Goal: Check status

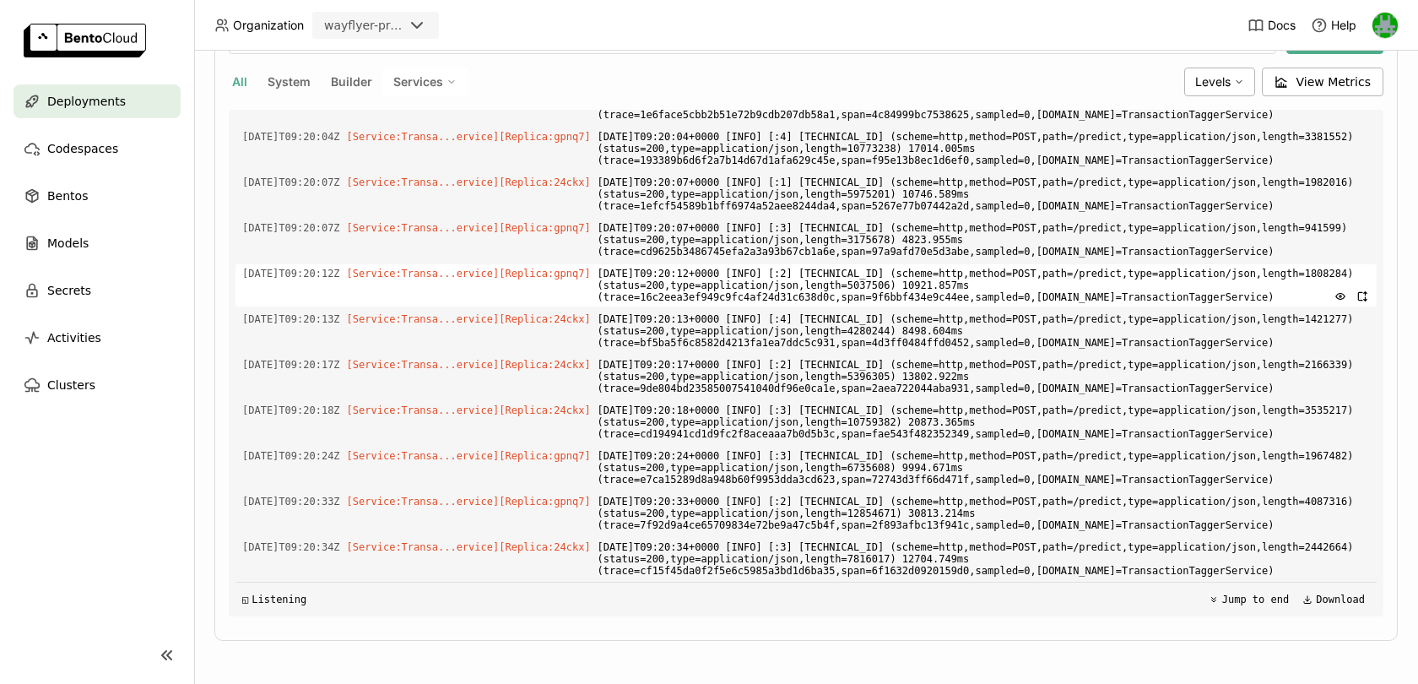
scroll to position [12998, 0]
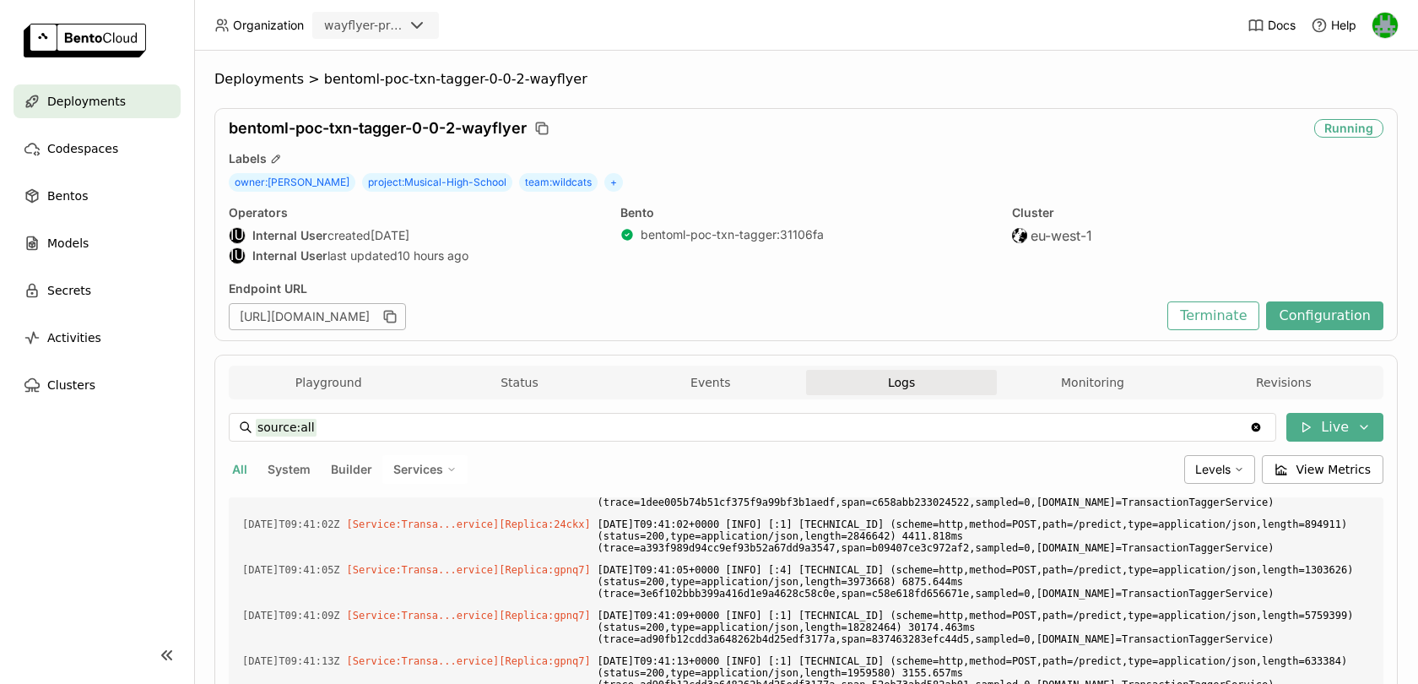
scroll to position [5577, 0]
click at [1134, 387] on button "Monitoring" at bounding box center [1092, 382] width 191 height 25
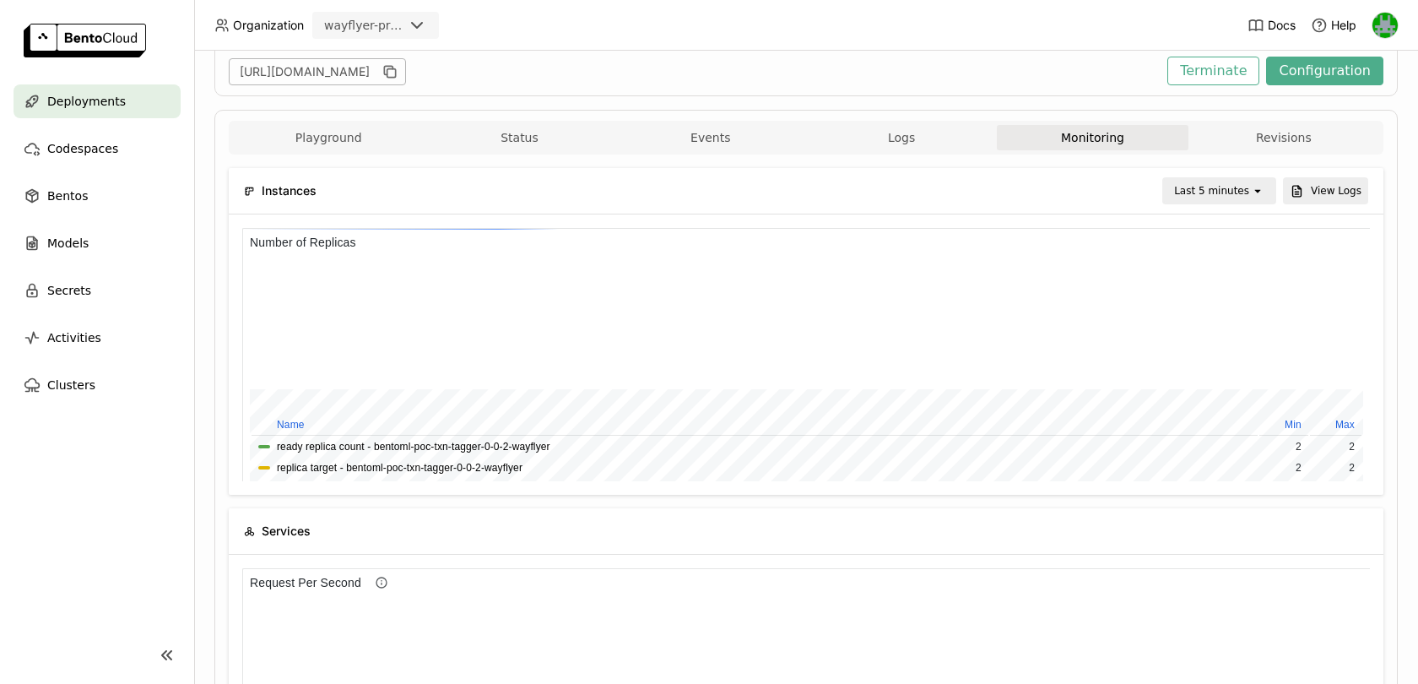
click at [1224, 200] on div "Last 5 minutes" at bounding box center [1207, 191] width 87 height 24
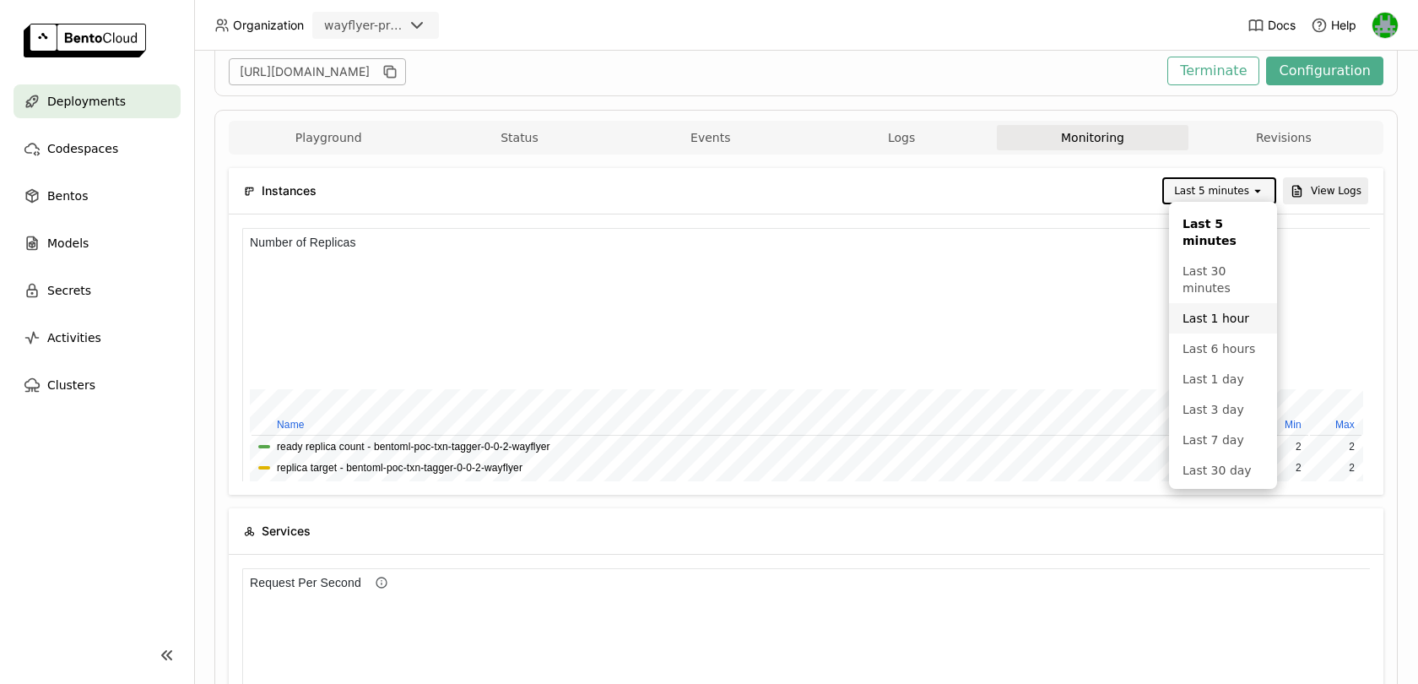
click at [1211, 319] on div "Last 1 hour" at bounding box center [1222, 318] width 81 height 17
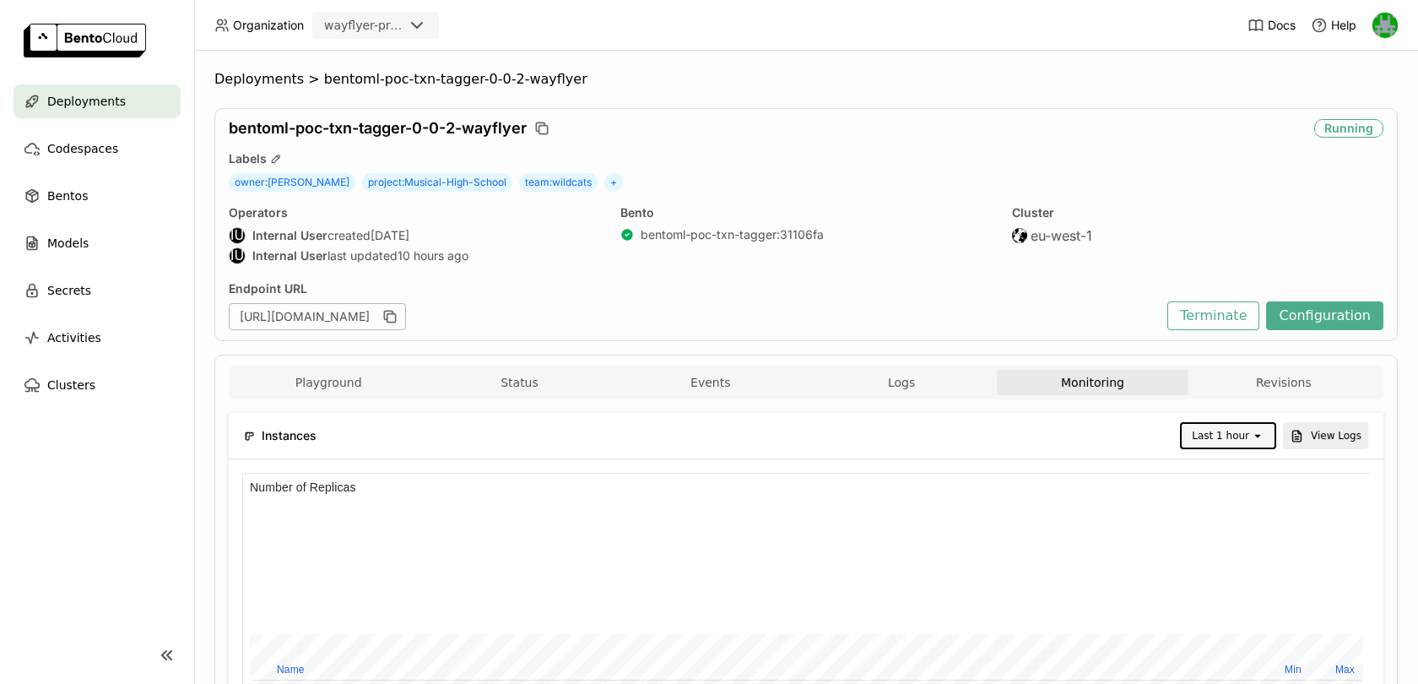
click at [1252, 429] on icon "open" at bounding box center [1258, 436] width 14 height 14
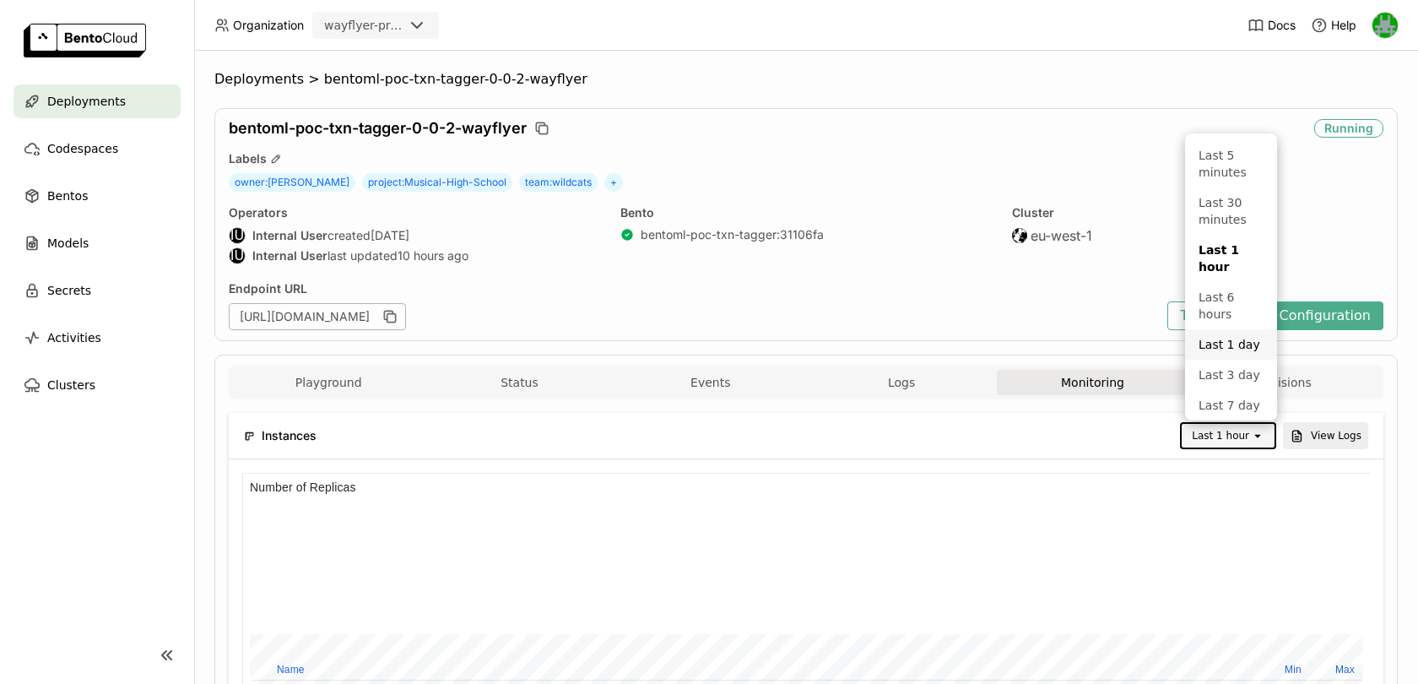
click at [1225, 336] on div "Last 1 day" at bounding box center [1230, 344] width 65 height 17
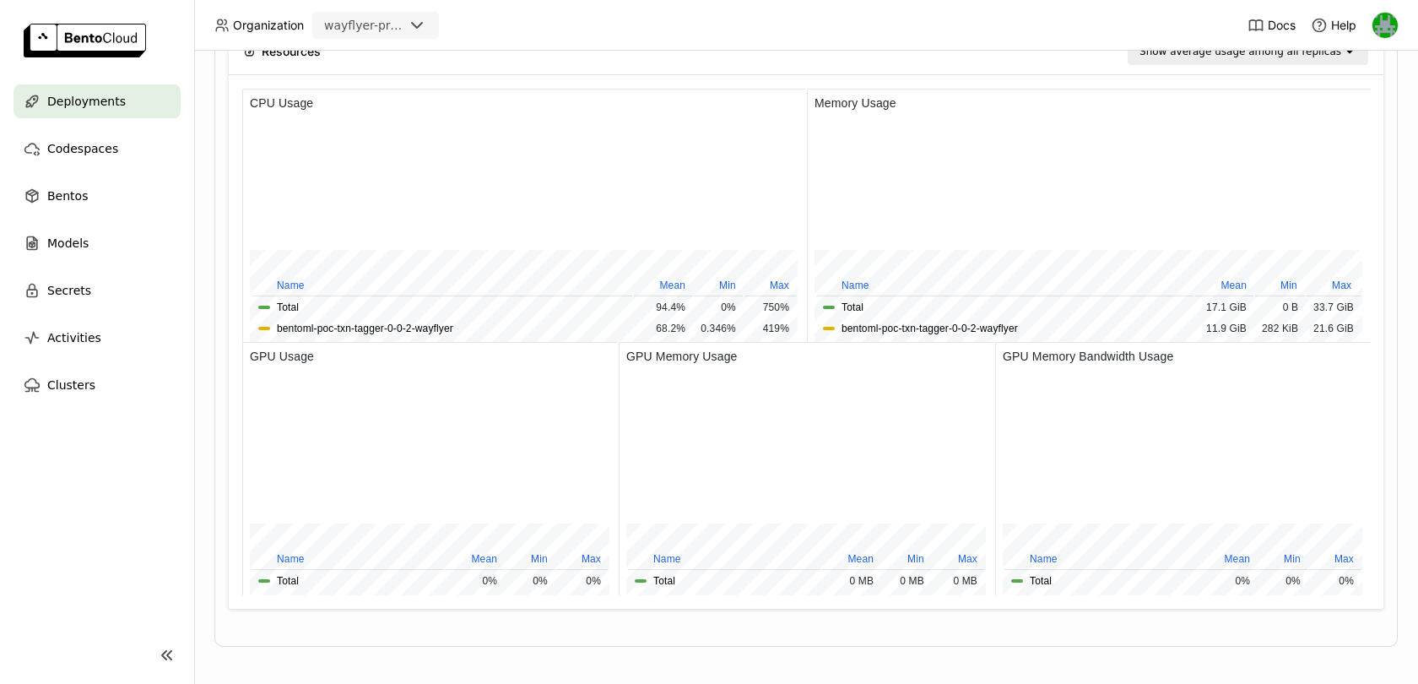
scroll to position [1579, 0]
